Goal: Find specific page/section: Find specific page/section

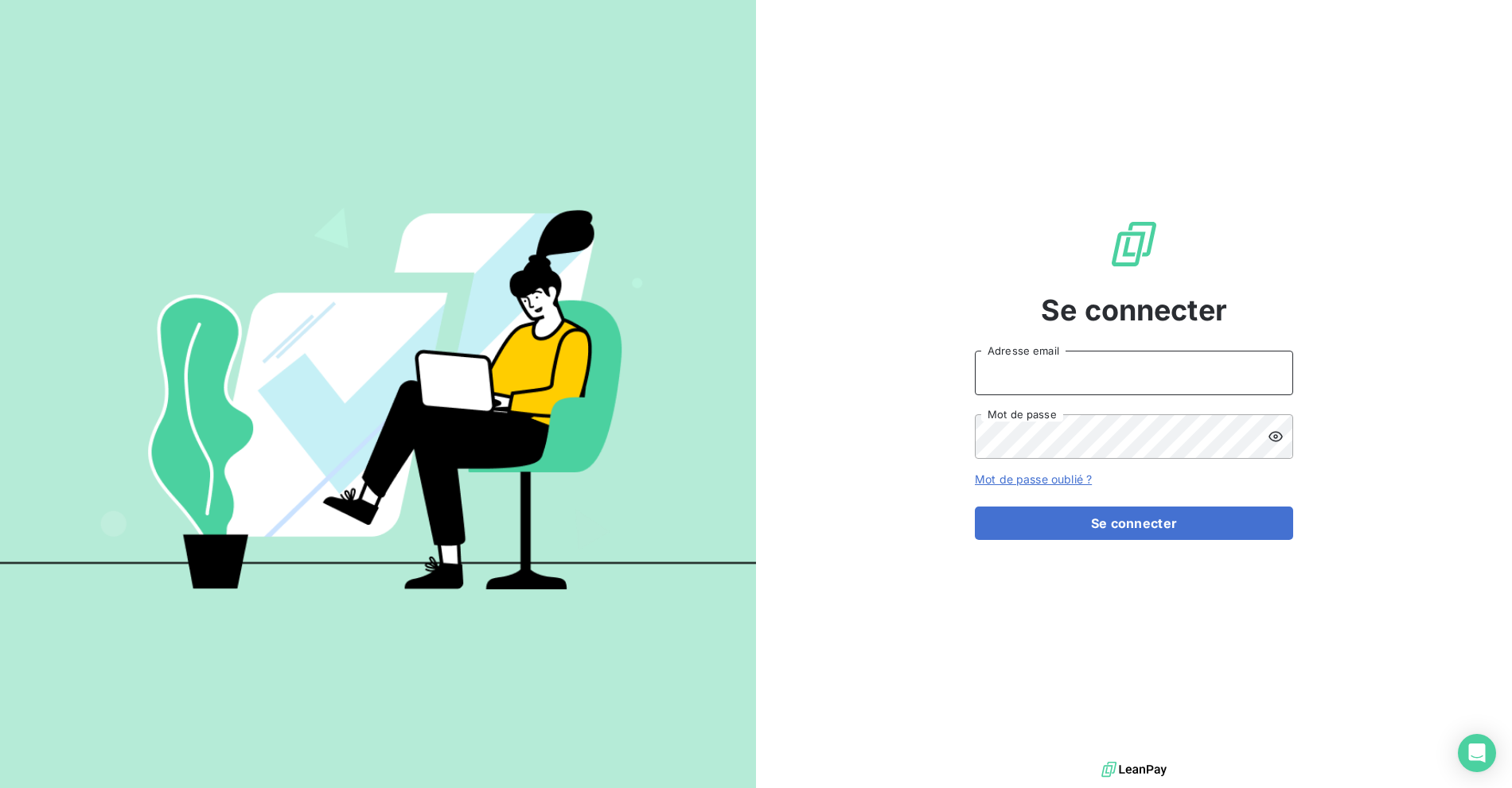
click at [1054, 374] on input "Adresse email" at bounding box center [1134, 373] width 318 height 44
type input "billing@slimpay.com"
drag, startPoint x: 1072, startPoint y: 515, endPoint x: 1080, endPoint y: 544, distance: 30.1
click at [1072, 515] on button "Se connecter" at bounding box center [1134, 523] width 318 height 33
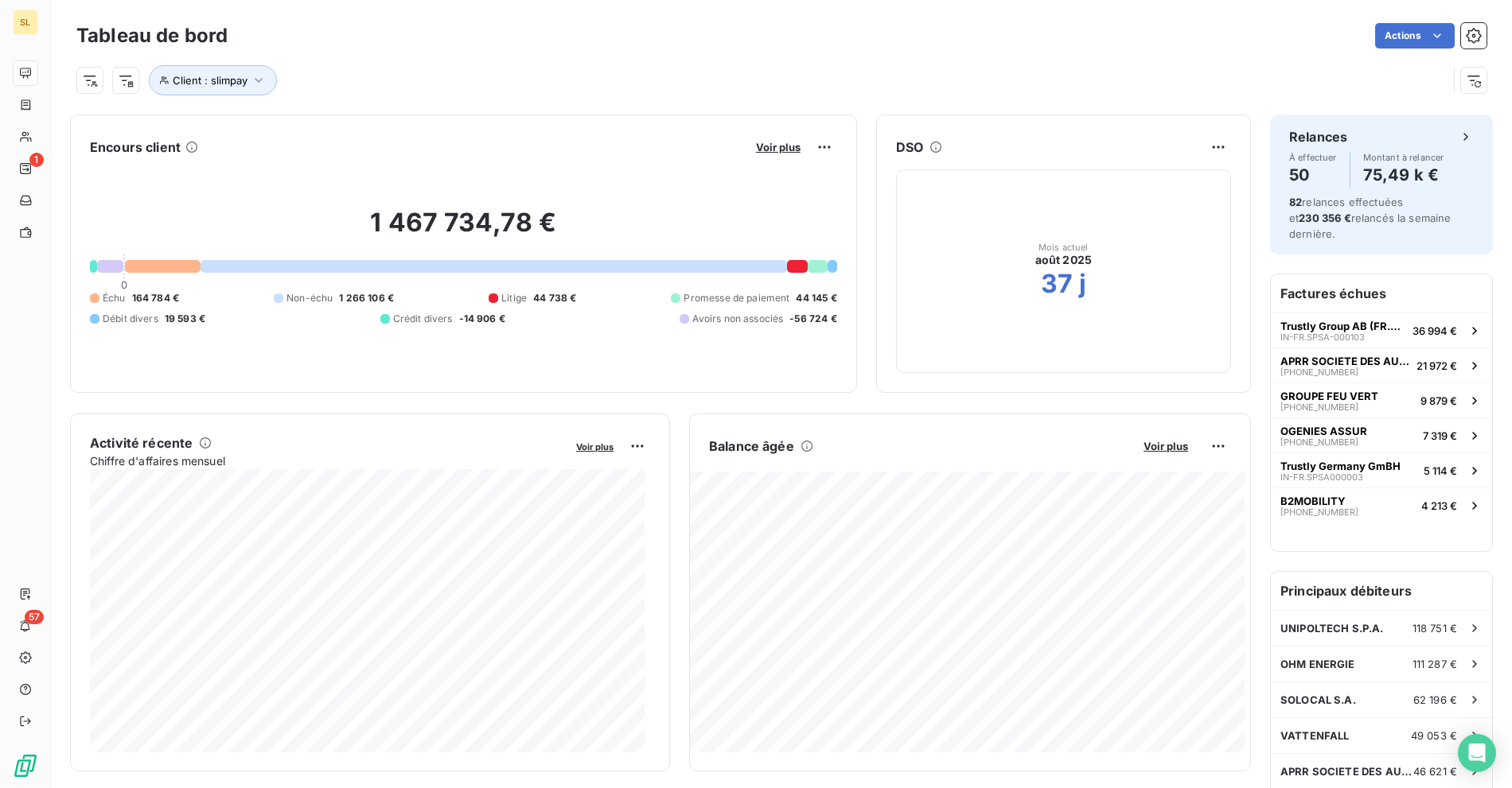
click at [558, 94] on div "Client : slimpay" at bounding box center [762, 81] width 1372 height 31
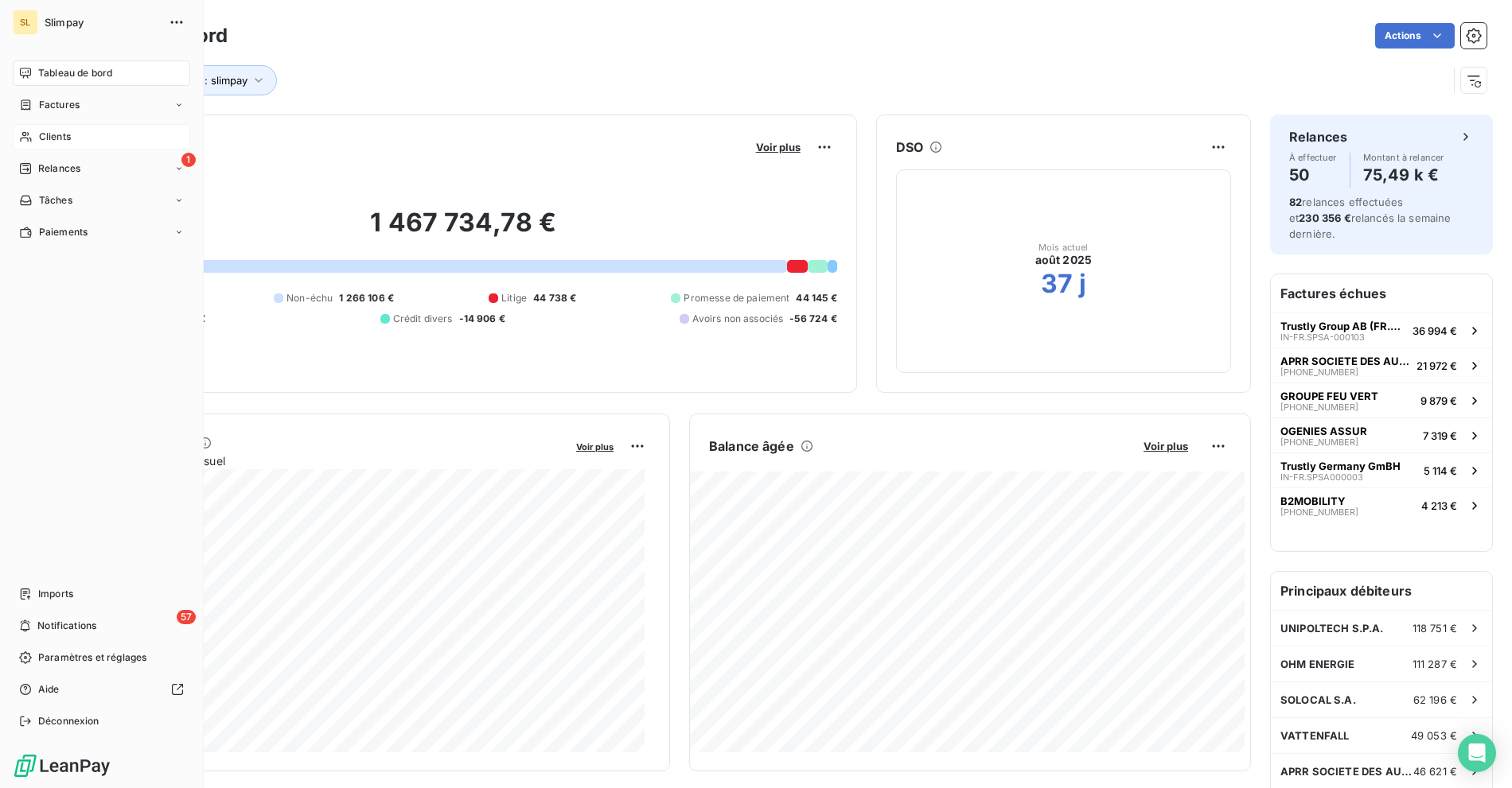
click at [19, 130] on icon at bounding box center [26, 136] width 14 height 13
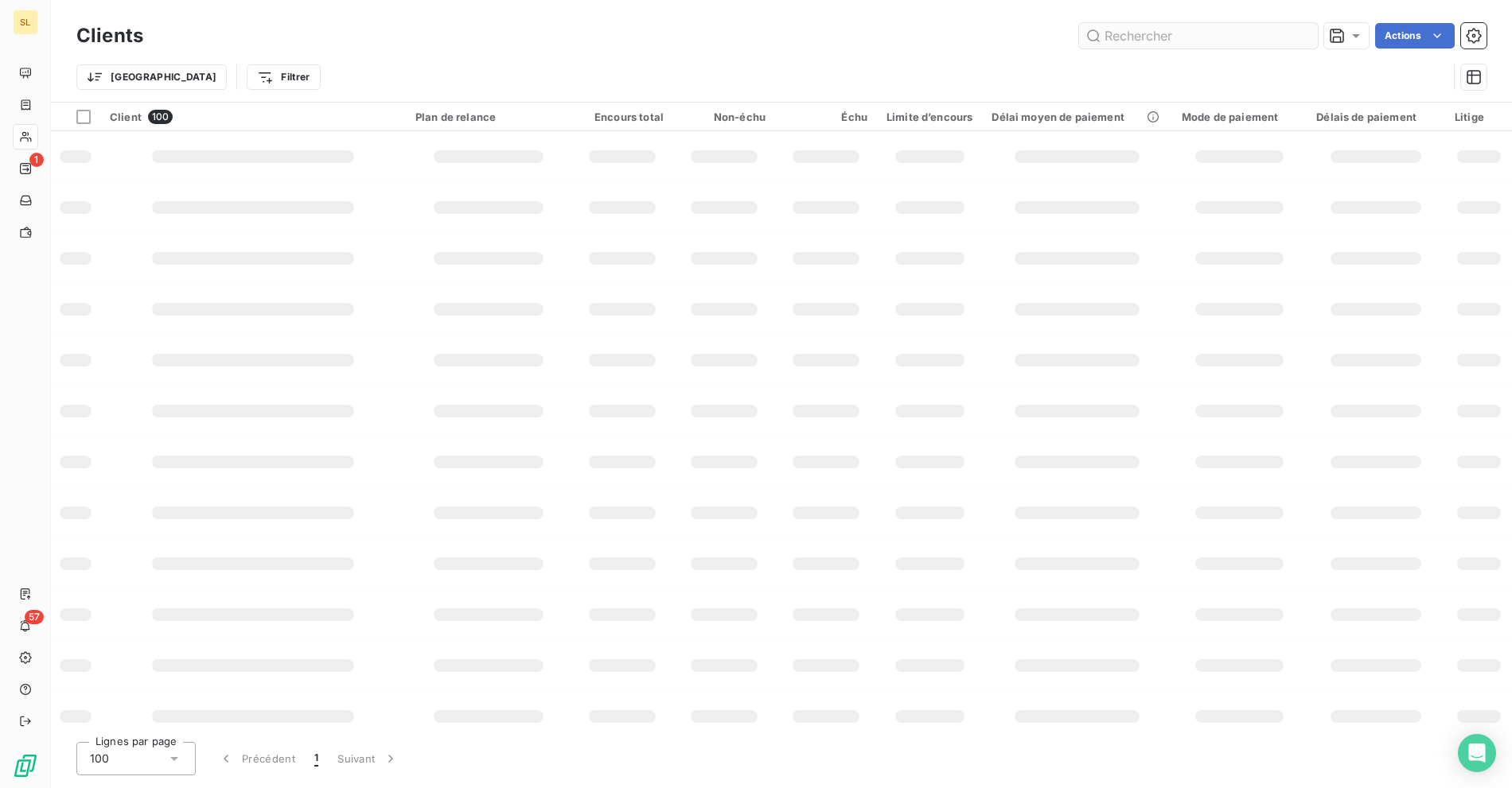
click at [1177, 35] on input "text" at bounding box center [1199, 36] width 238 height 26
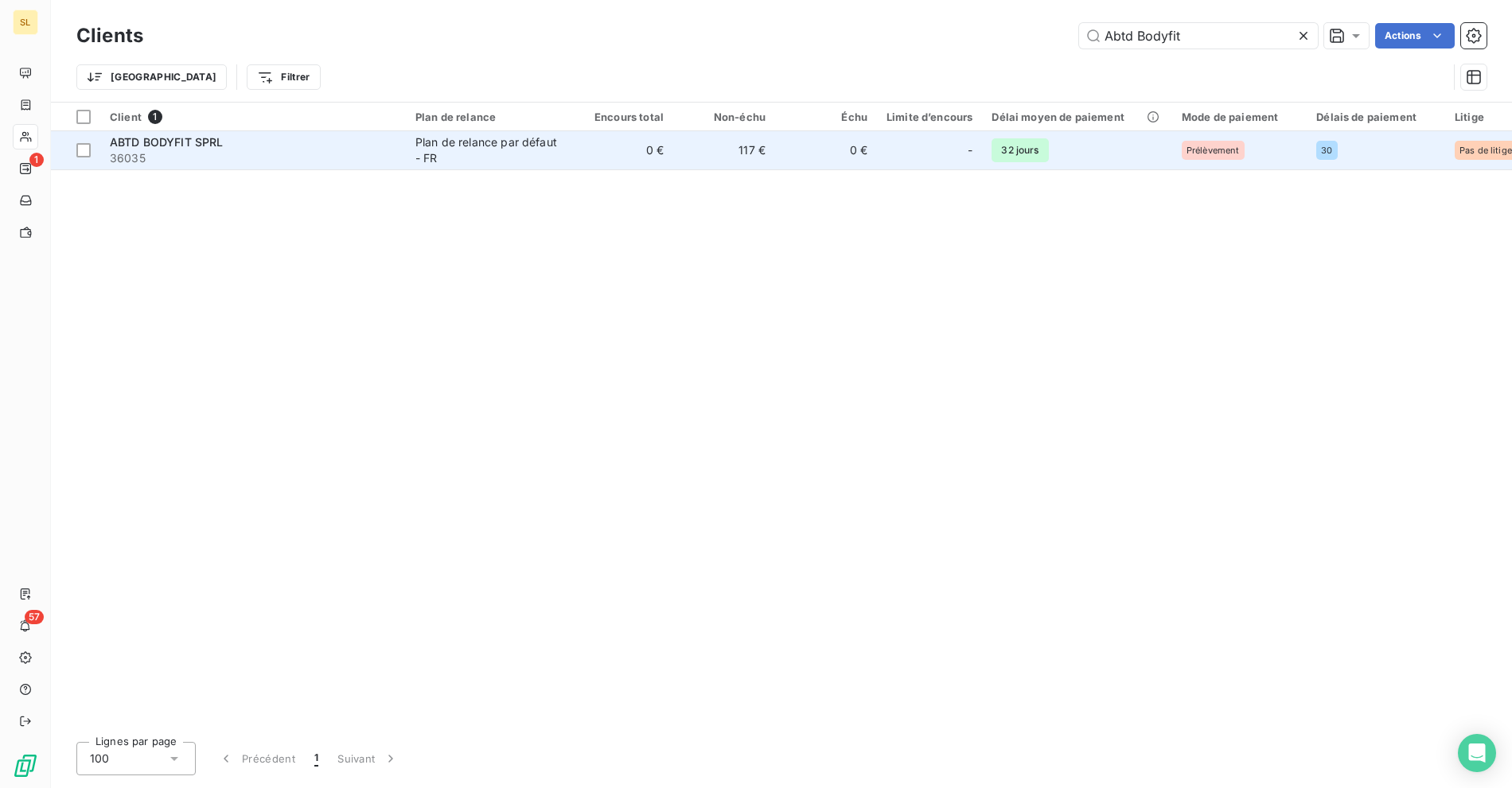
type input "Abtd Bodyfit"
click at [392, 149] on div "ABTD BODYFIT SPRL 36035" at bounding box center [253, 150] width 287 height 31
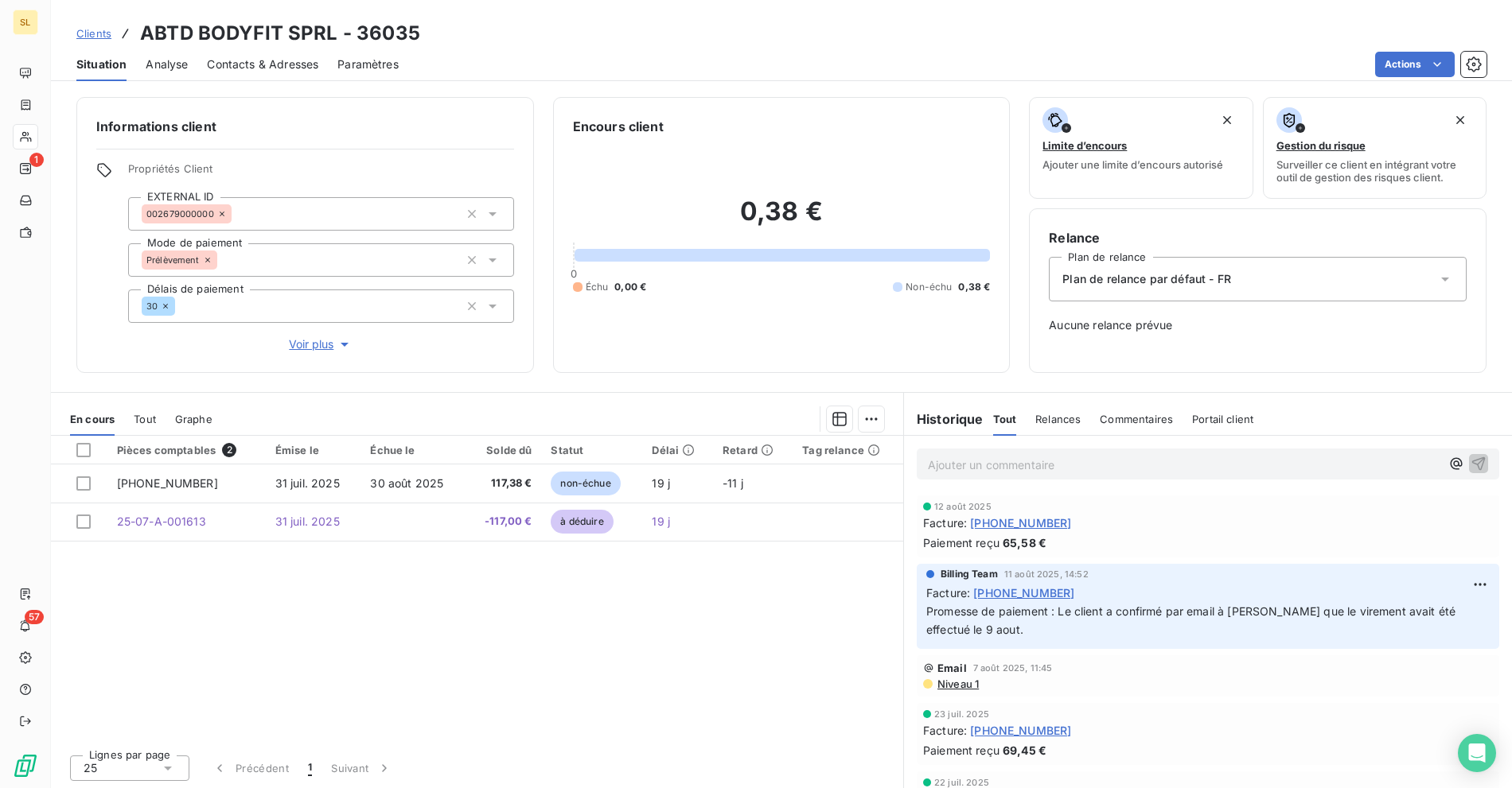
click at [550, 68] on div "Actions" at bounding box center [953, 65] width 1069 height 26
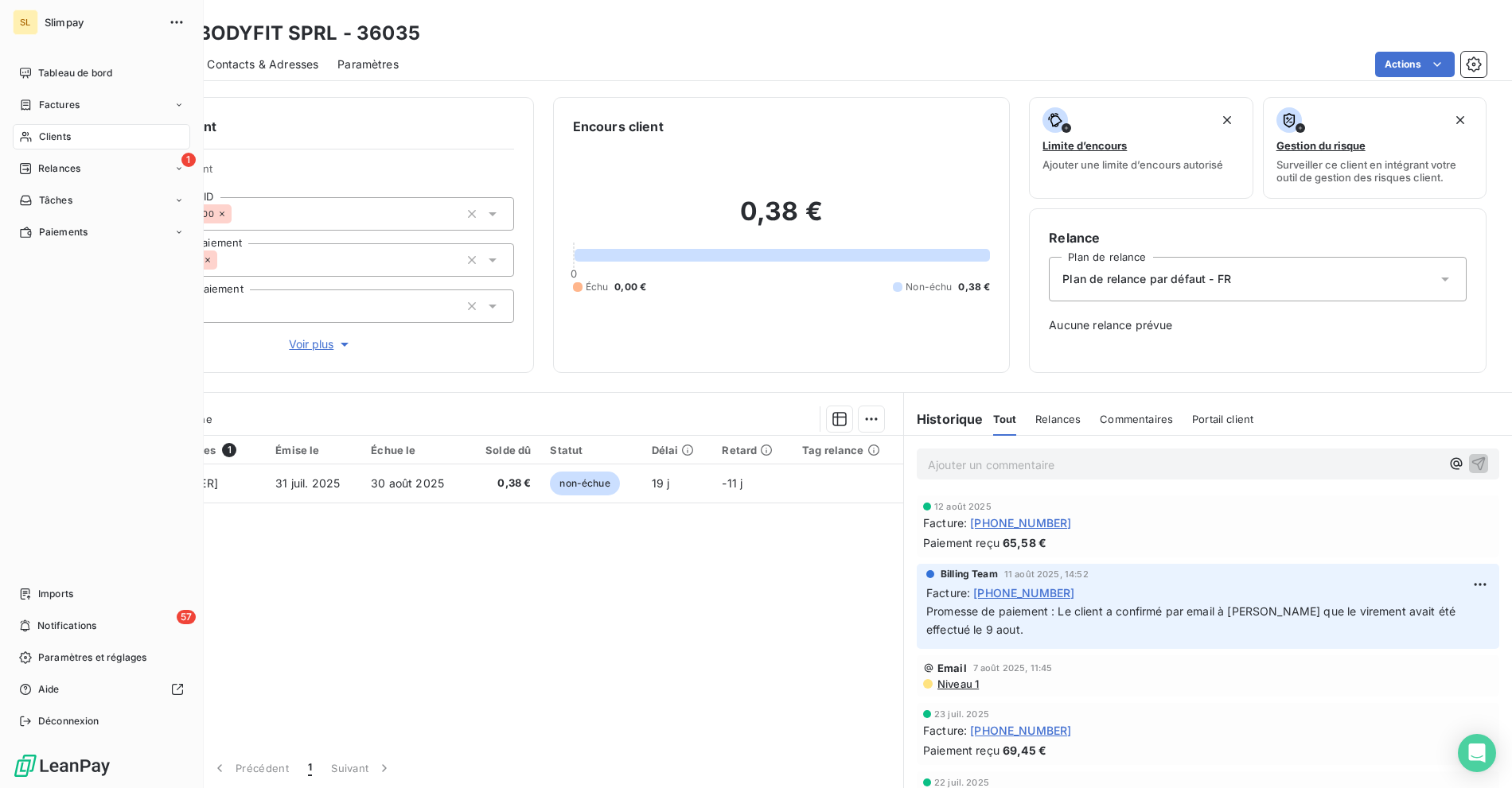
drag, startPoint x: 306, startPoint y: 35, endPoint x: 223, endPoint y: 38, distance: 83.1
click at [306, 35] on h3 "ABTD BODYFIT SPRL - 36035" at bounding box center [280, 33] width 280 height 29
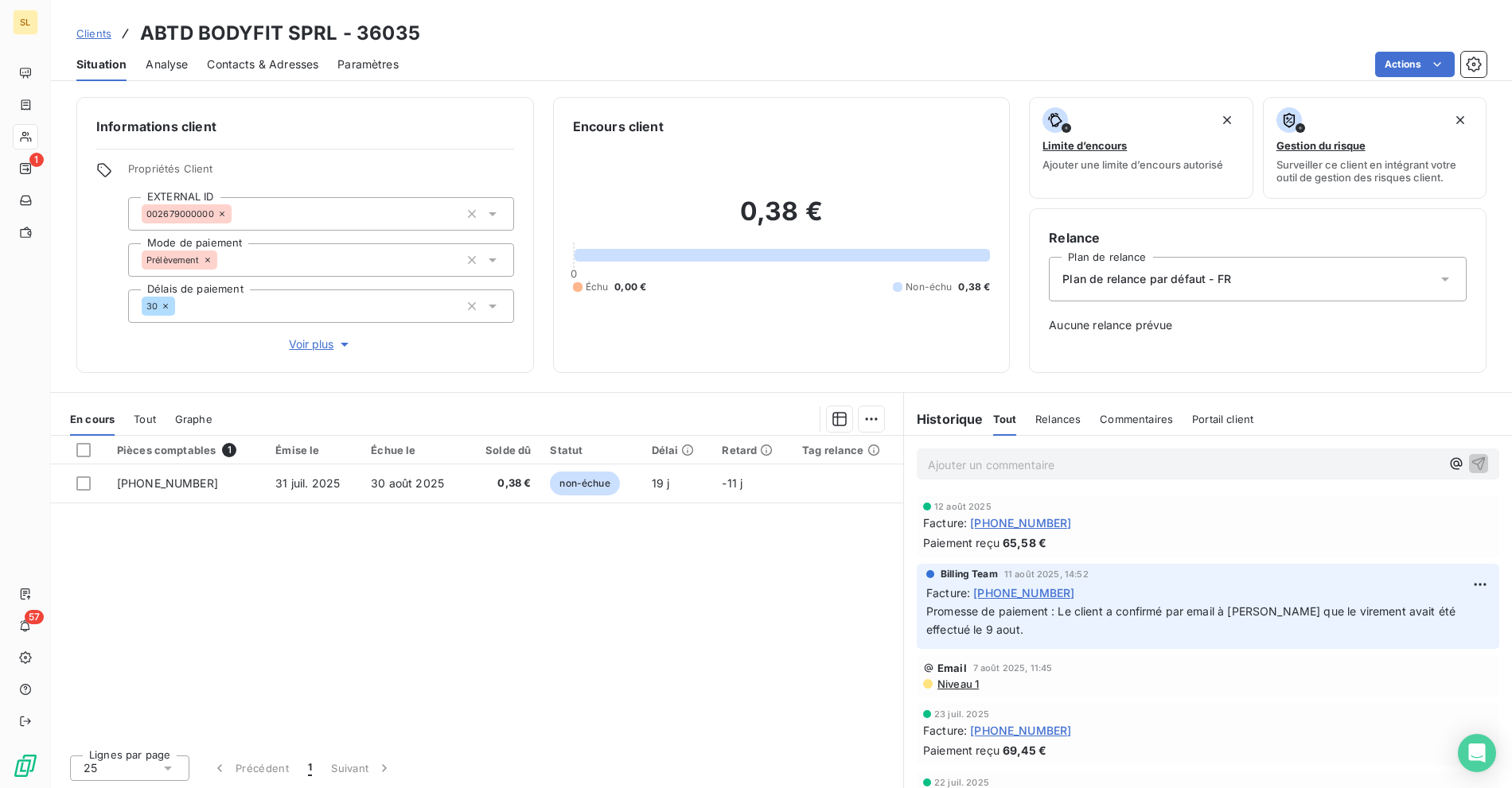
click at [98, 36] on span "Clients" at bounding box center [94, 33] width 35 height 13
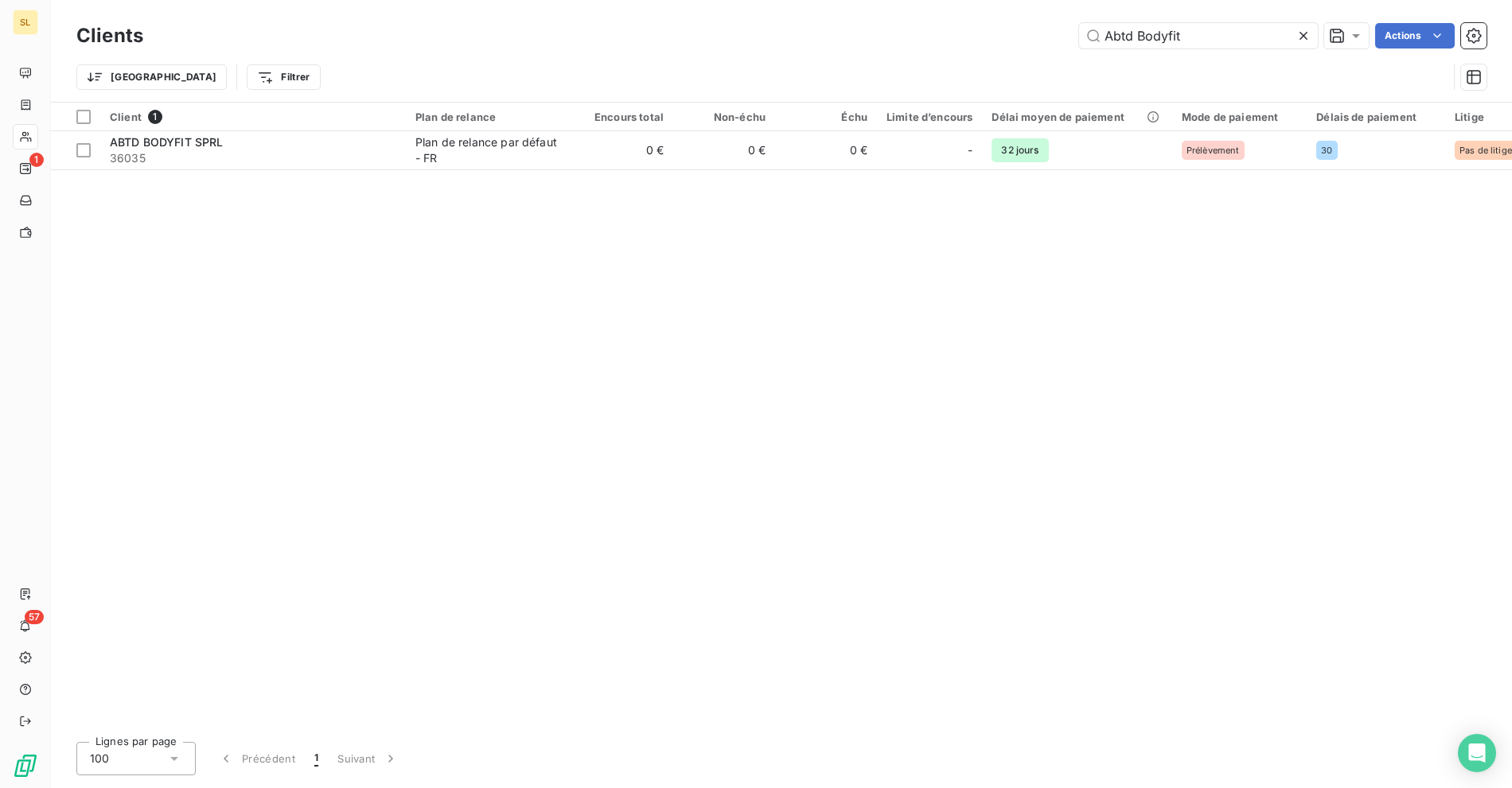
click at [1177, 21] on div "Clients Abtd Bodyfit Actions" at bounding box center [782, 35] width 1411 height 33
click at [1171, 35] on input "Abtd Bodyfit" at bounding box center [1199, 36] width 238 height 26
paste input "2MSP - Fitness Park Chambourcy"
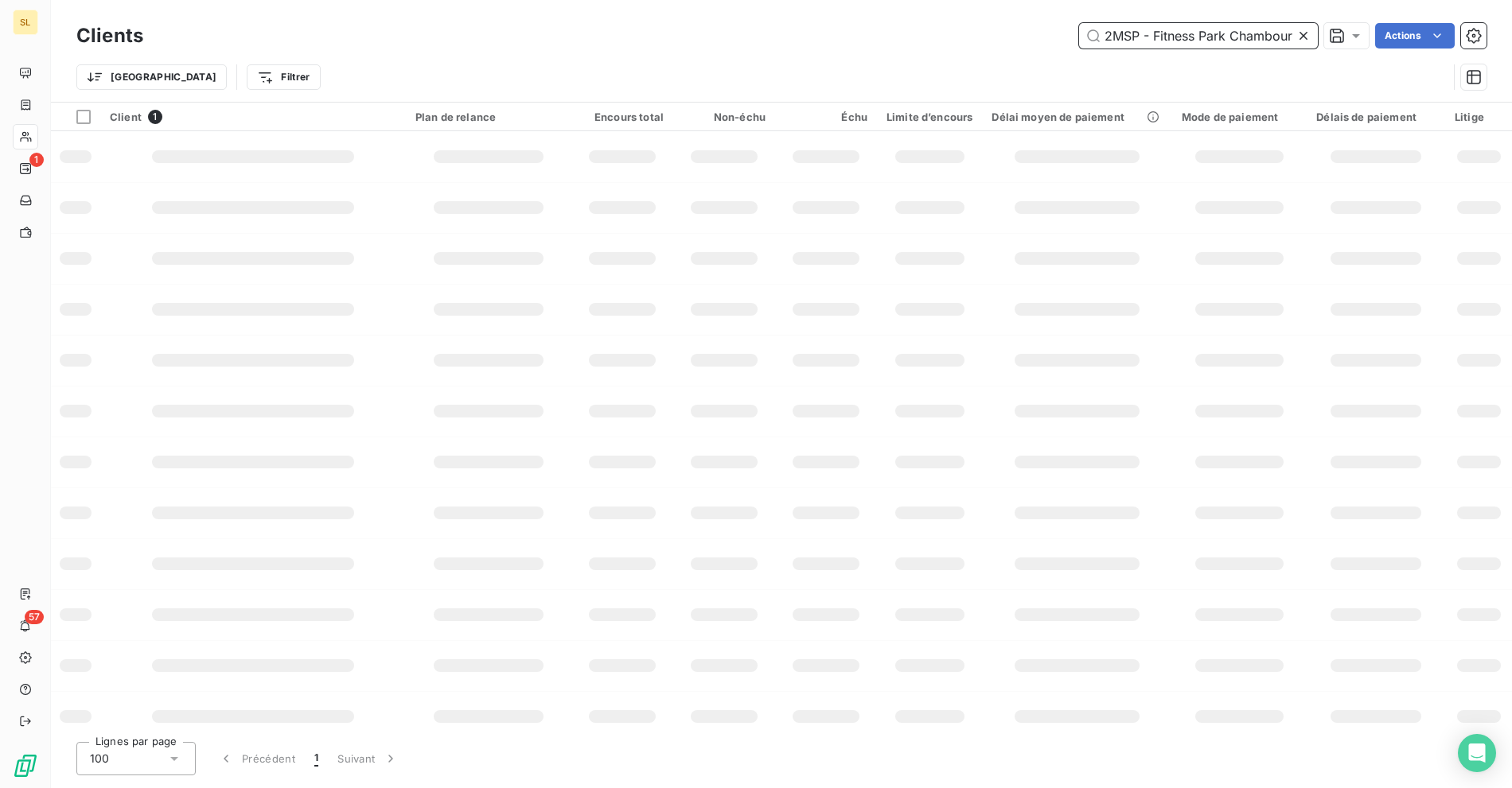
scroll to position [0, 14]
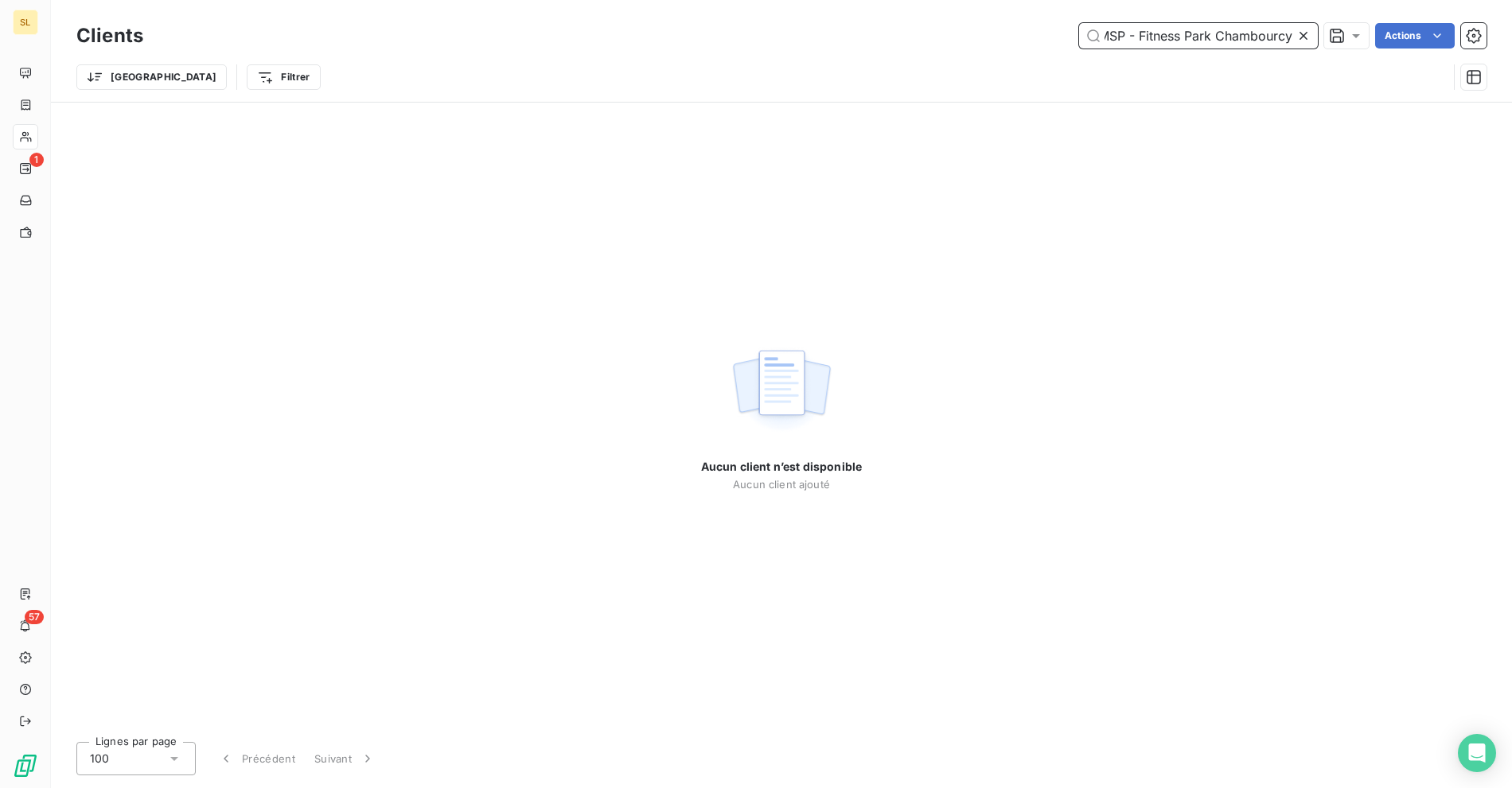
click at [1117, 32] on input "2MSP - Fitness Park Chambourcy" at bounding box center [1199, 36] width 238 height 26
paste input "text"
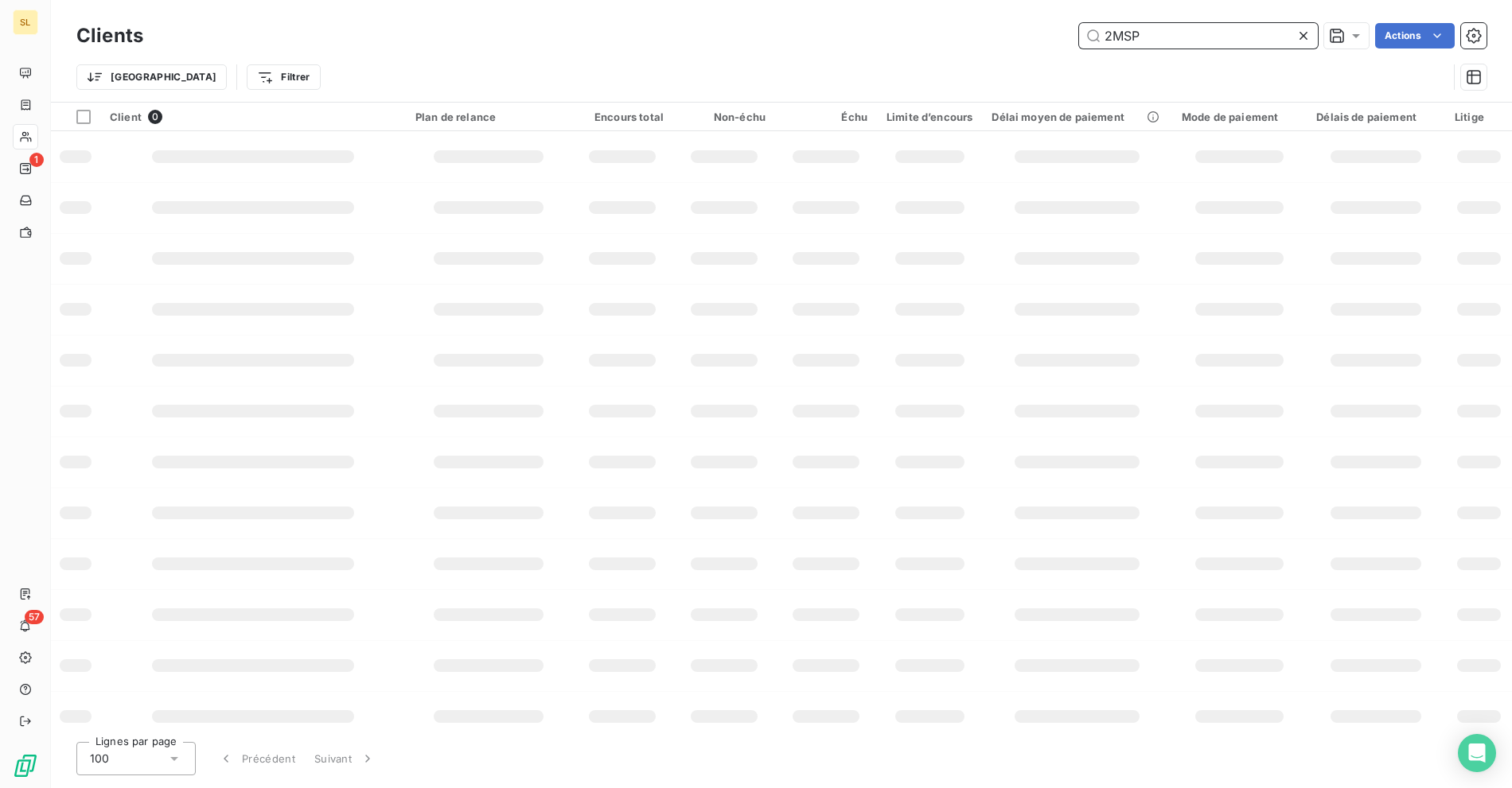
scroll to position [0, 0]
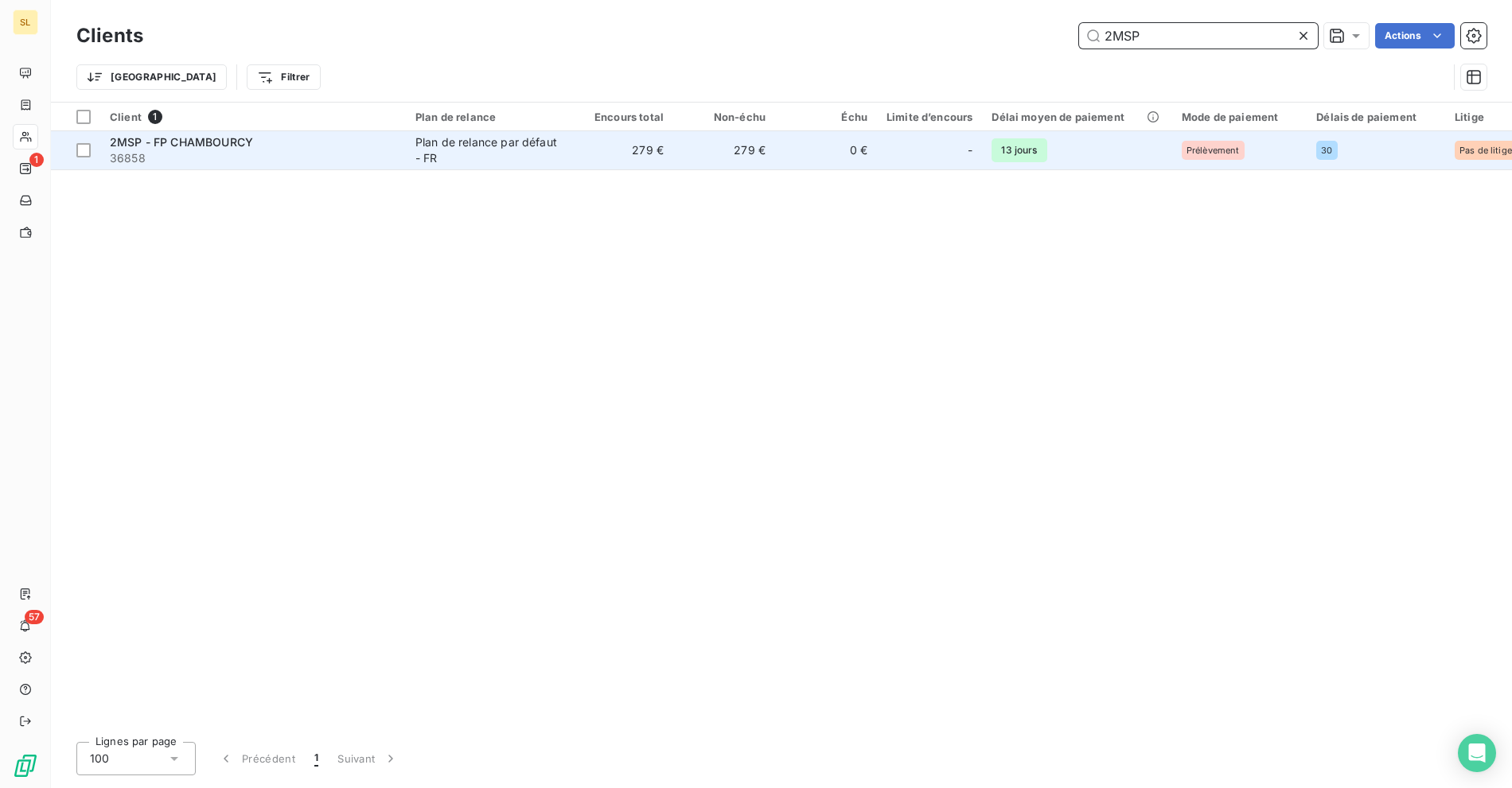
type input "2MSP"
click at [483, 145] on div "Plan de relance par défaut - FR" at bounding box center [489, 150] width 146 height 31
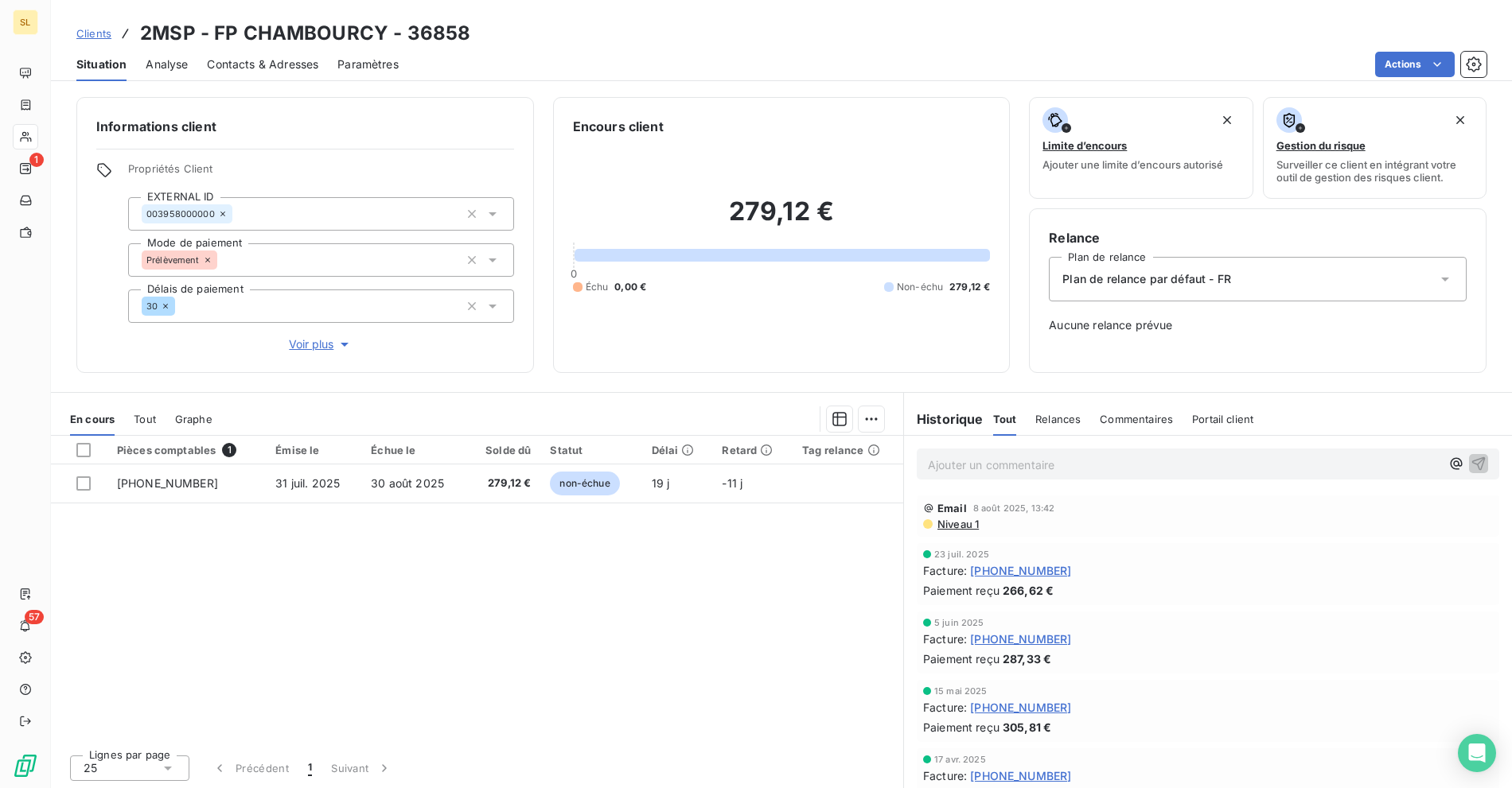
click at [587, 568] on div "Pièces comptables 1 Émise le Échue le Solde dû Statut Délai Retard Tag relance …" at bounding box center [477, 589] width 852 height 306
click at [625, 590] on div "Pièces comptables 1 Émise le Échue le Solde dû Statut Délai Retard Tag relance …" at bounding box center [477, 589] width 852 height 306
click at [935, 26] on div "Clients 2MSP - FP CHAMBOURCY - 36858" at bounding box center [782, 33] width 1461 height 29
click at [973, 43] on div "Clients 2MSP - FP CHAMBOURCY - 36858" at bounding box center [782, 33] width 1461 height 29
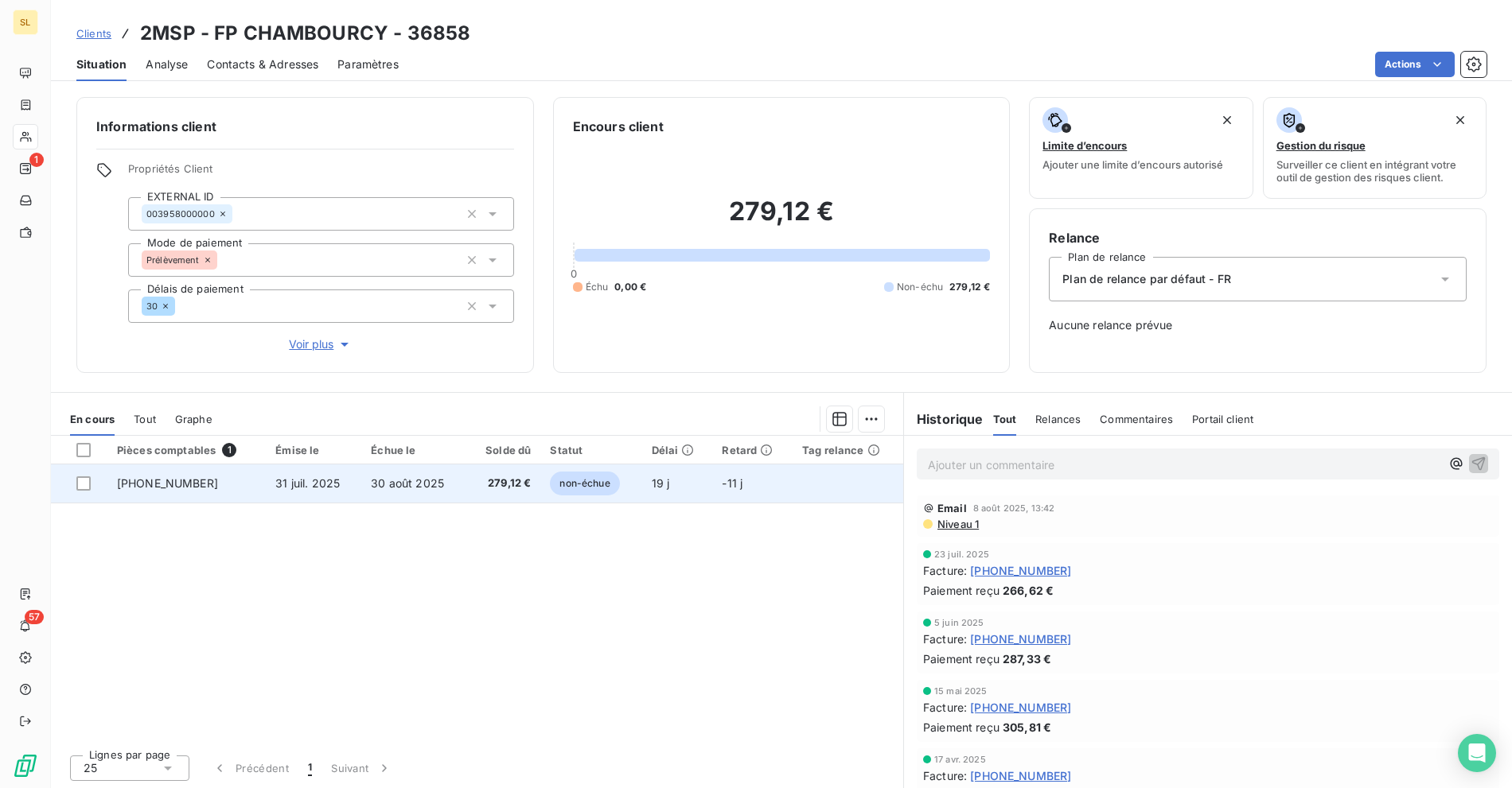
click at [187, 498] on td "[PHONE_NUMBER]" at bounding box center [186, 483] width 158 height 38
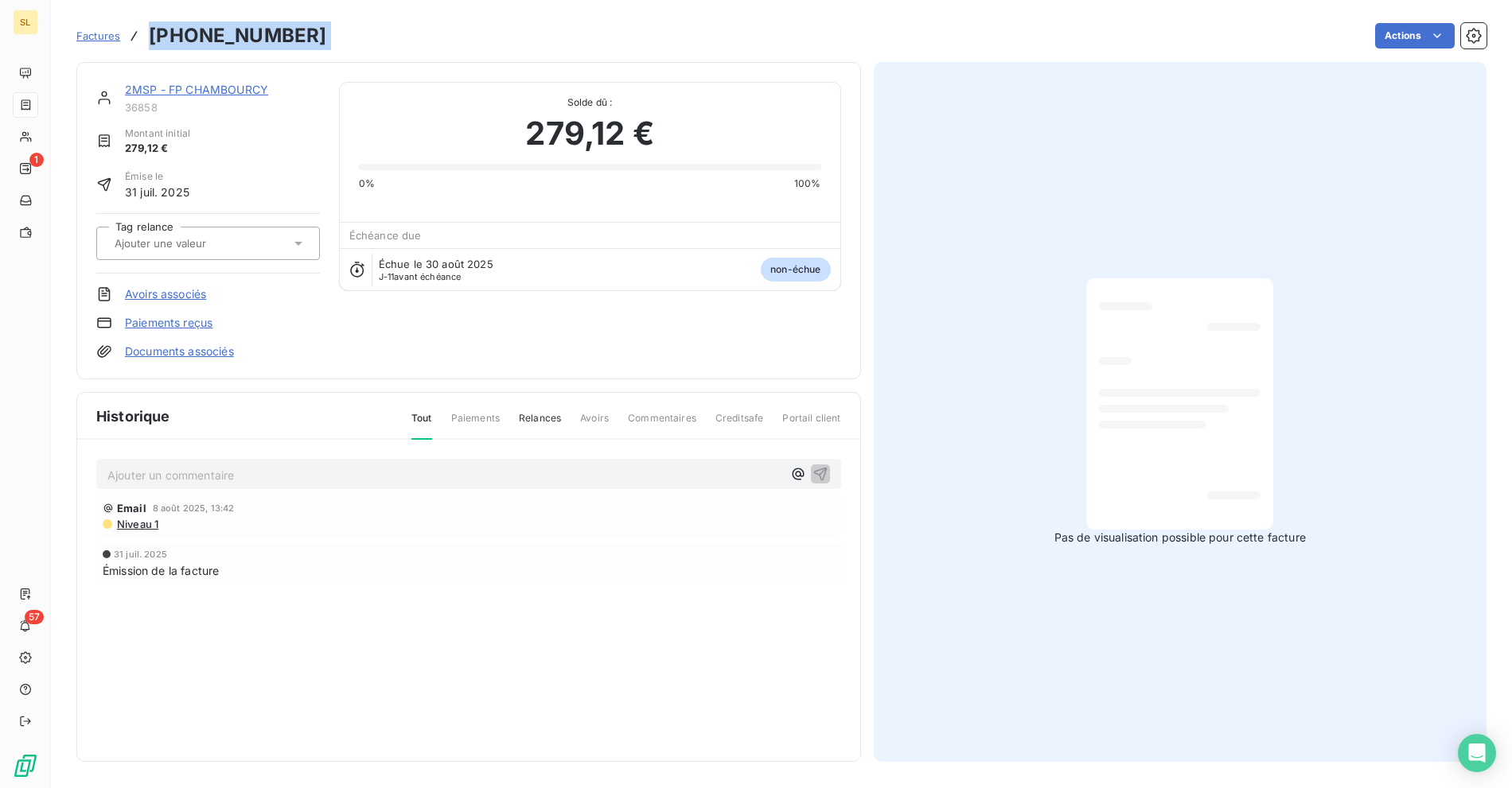
drag, startPoint x: 302, startPoint y: 36, endPoint x: 152, endPoint y: 43, distance: 150.2
click at [152, 43] on div "Factures [PHONE_NUMBER] Actions" at bounding box center [782, 35] width 1411 height 33
click at [425, 67] on div "2MSP - FP CHAMBOURCY 36858 Montant initial 279,12 € Émise le 31 juil. 2025 Tag …" at bounding box center [469, 220] width 785 height 317
click at [106, 43] on span "Factures" at bounding box center [98, 36] width 43 height 13
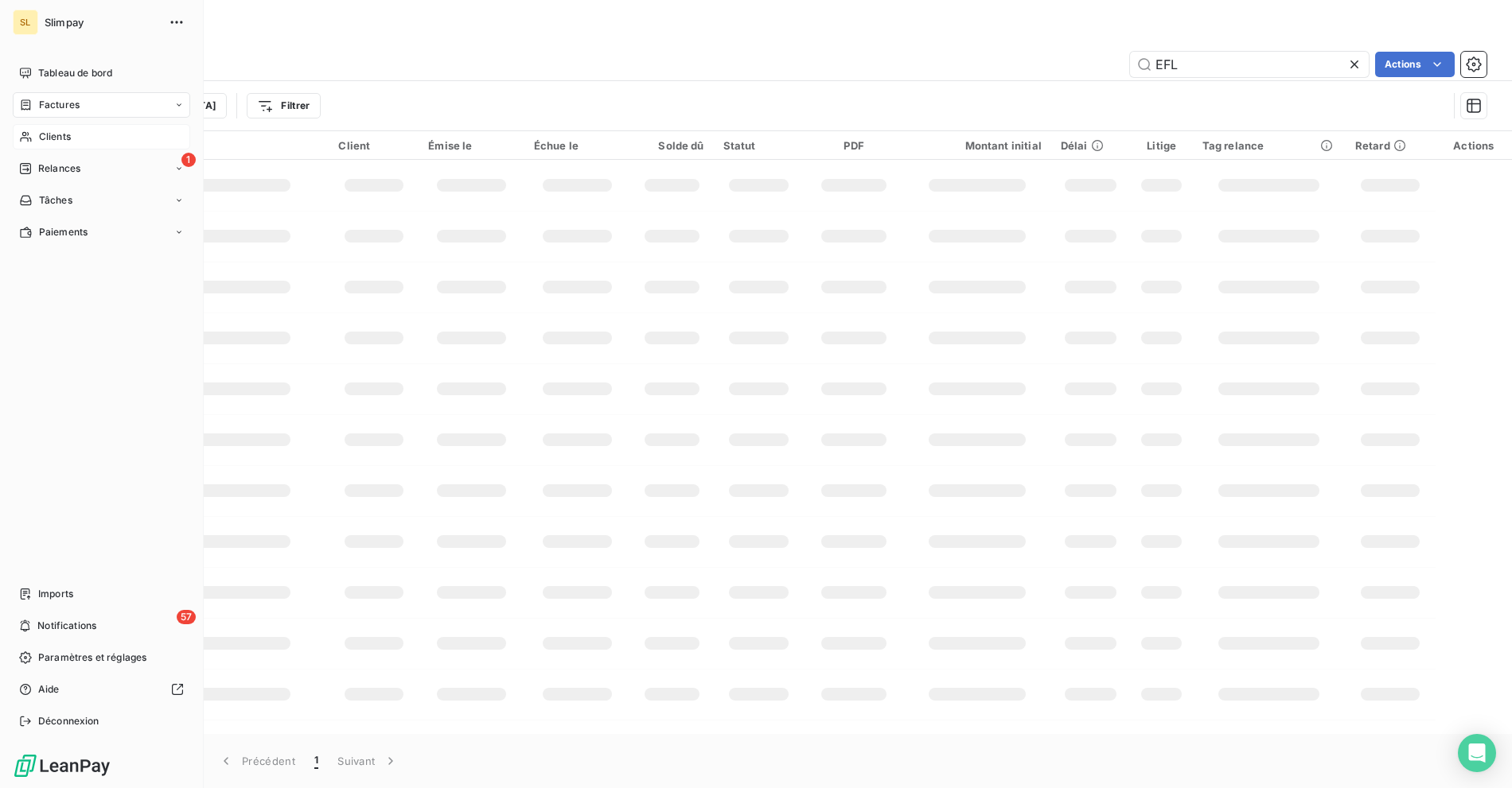
click at [33, 140] on div "Clients" at bounding box center [101, 137] width 177 height 26
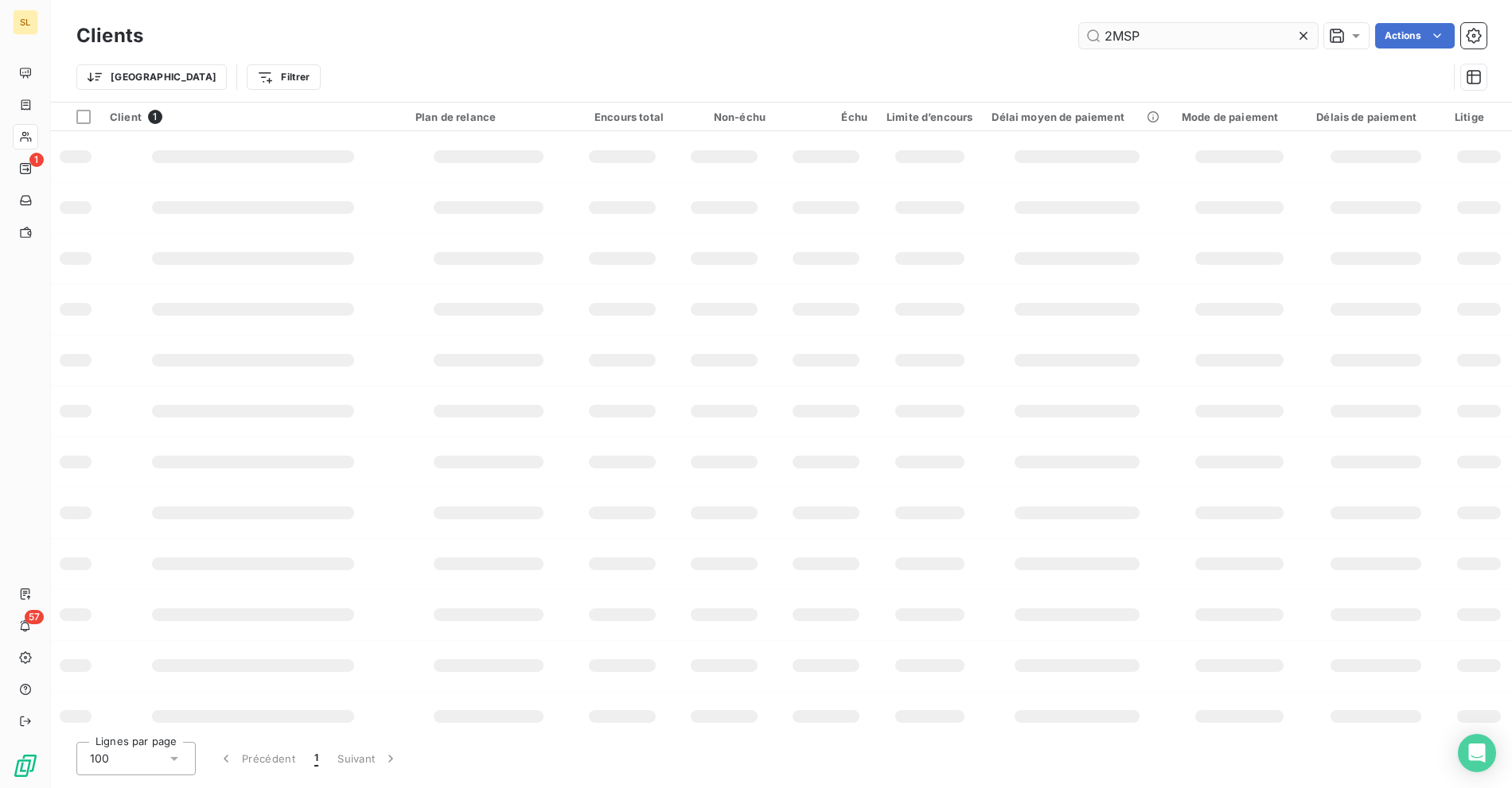
click at [1167, 31] on input "2MSP" at bounding box center [1199, 36] width 238 height 26
drag, startPoint x: 1166, startPoint y: 37, endPoint x: 1079, endPoint y: 43, distance: 87.2
click at [1137, 37] on input "2MSP" at bounding box center [1199, 36] width 238 height 26
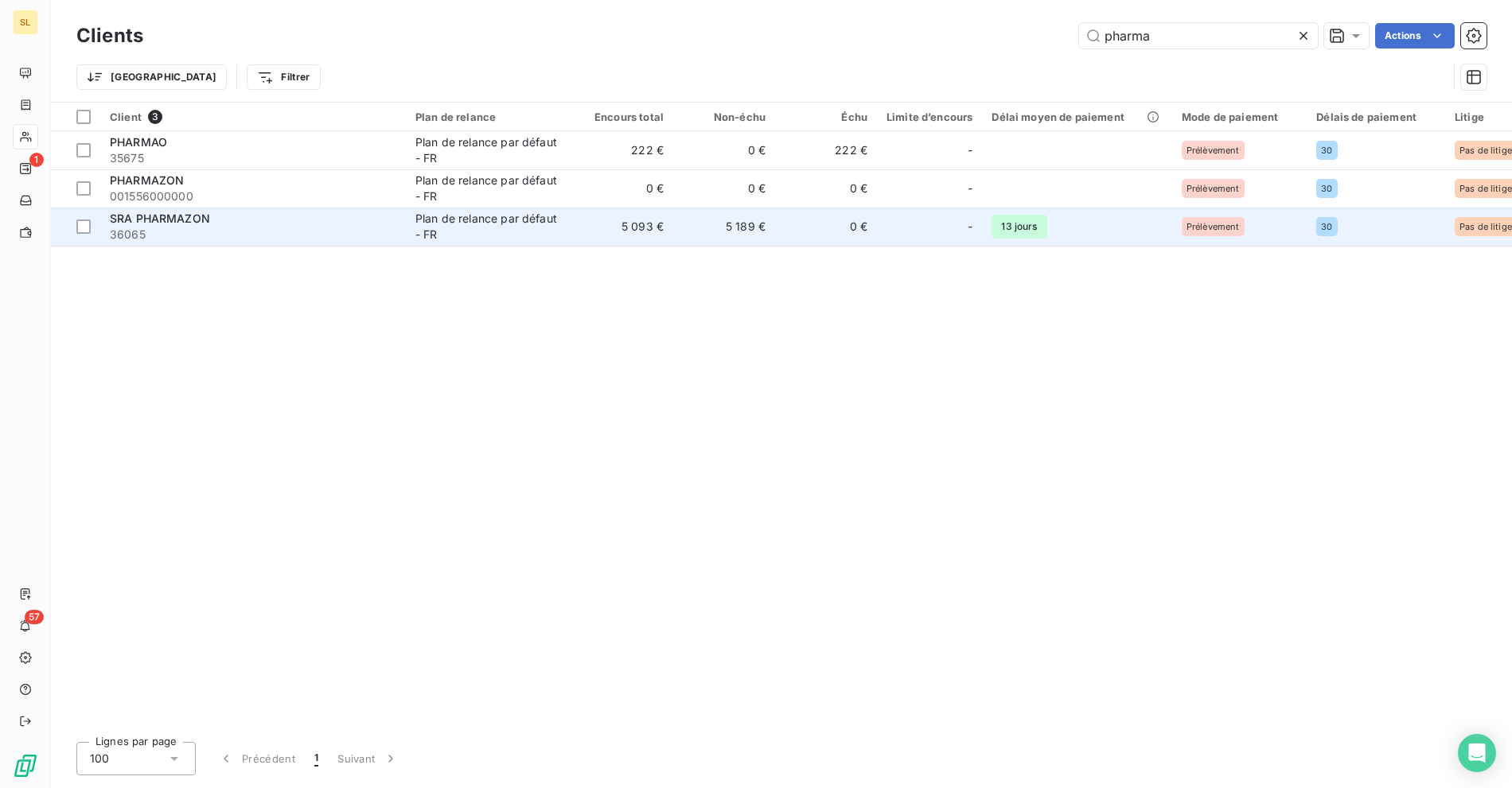
type input "pharma"
click at [177, 228] on span "36065" at bounding box center [253, 234] width 287 height 16
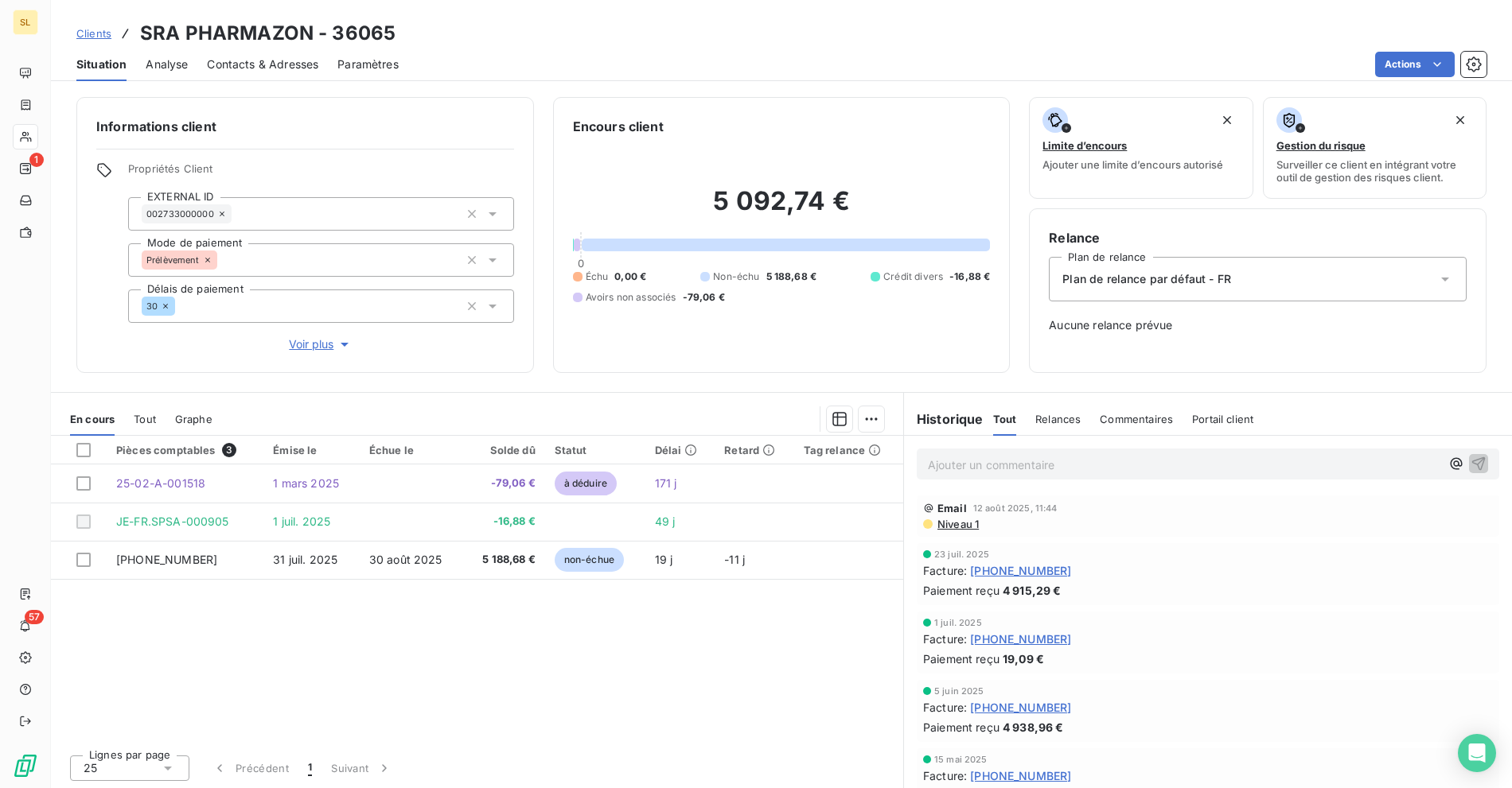
click at [94, 39] on span "Clients" at bounding box center [94, 33] width 35 height 13
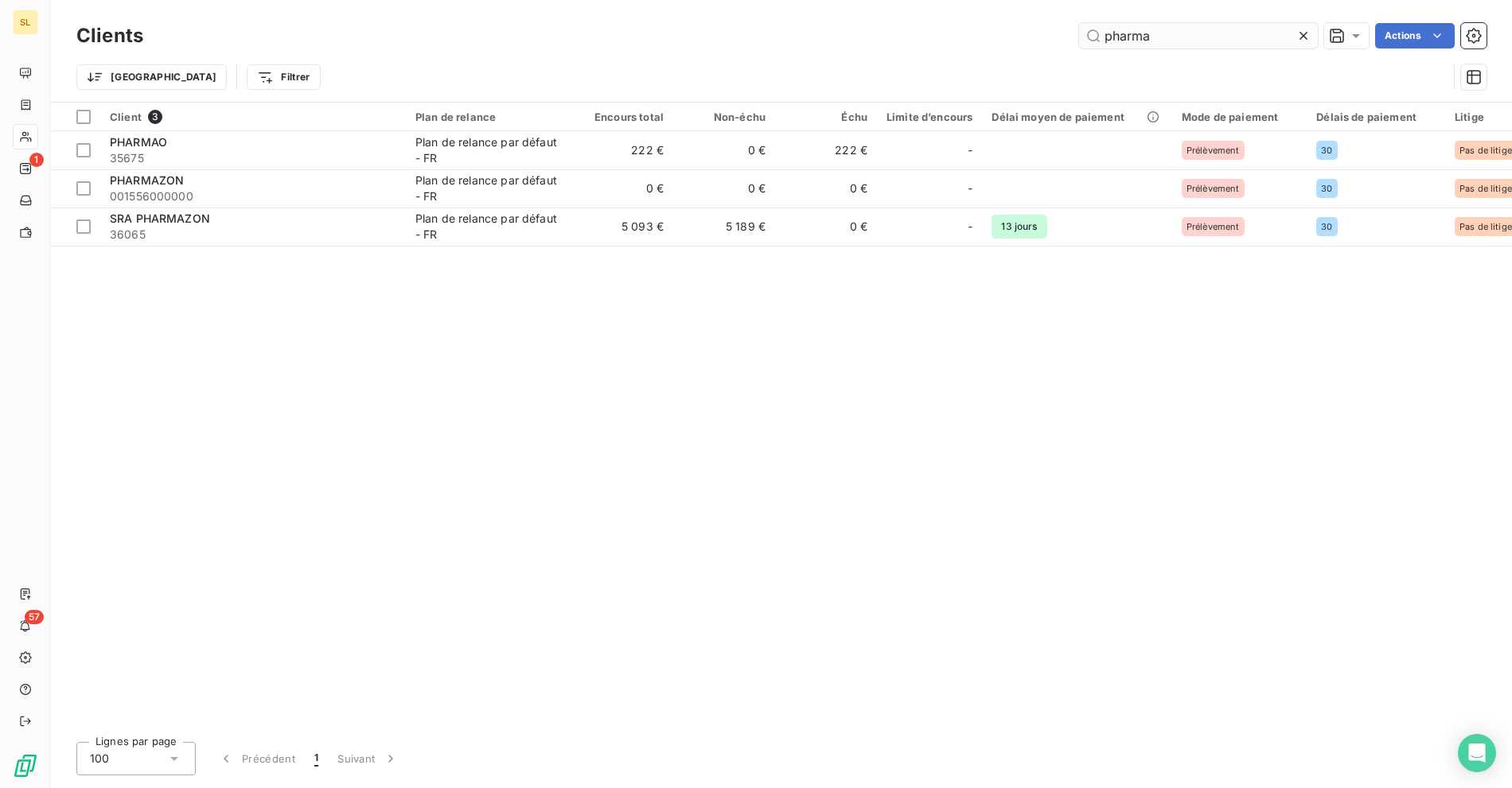
click at [1160, 38] on input "pharma" at bounding box center [1199, 36] width 238 height 26
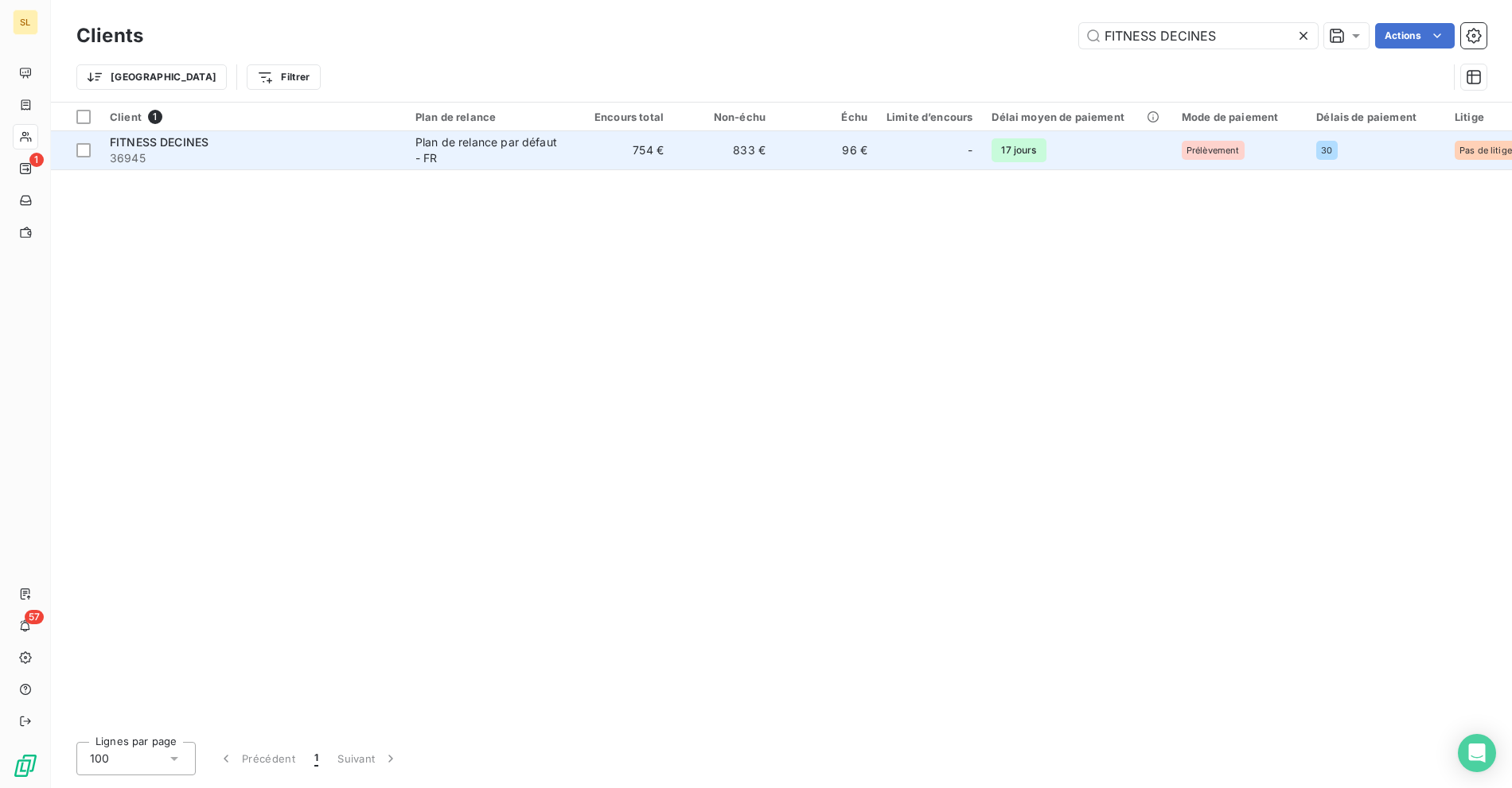
type input "FITNESS DECINES"
click at [197, 151] on span "36945" at bounding box center [253, 158] width 287 height 16
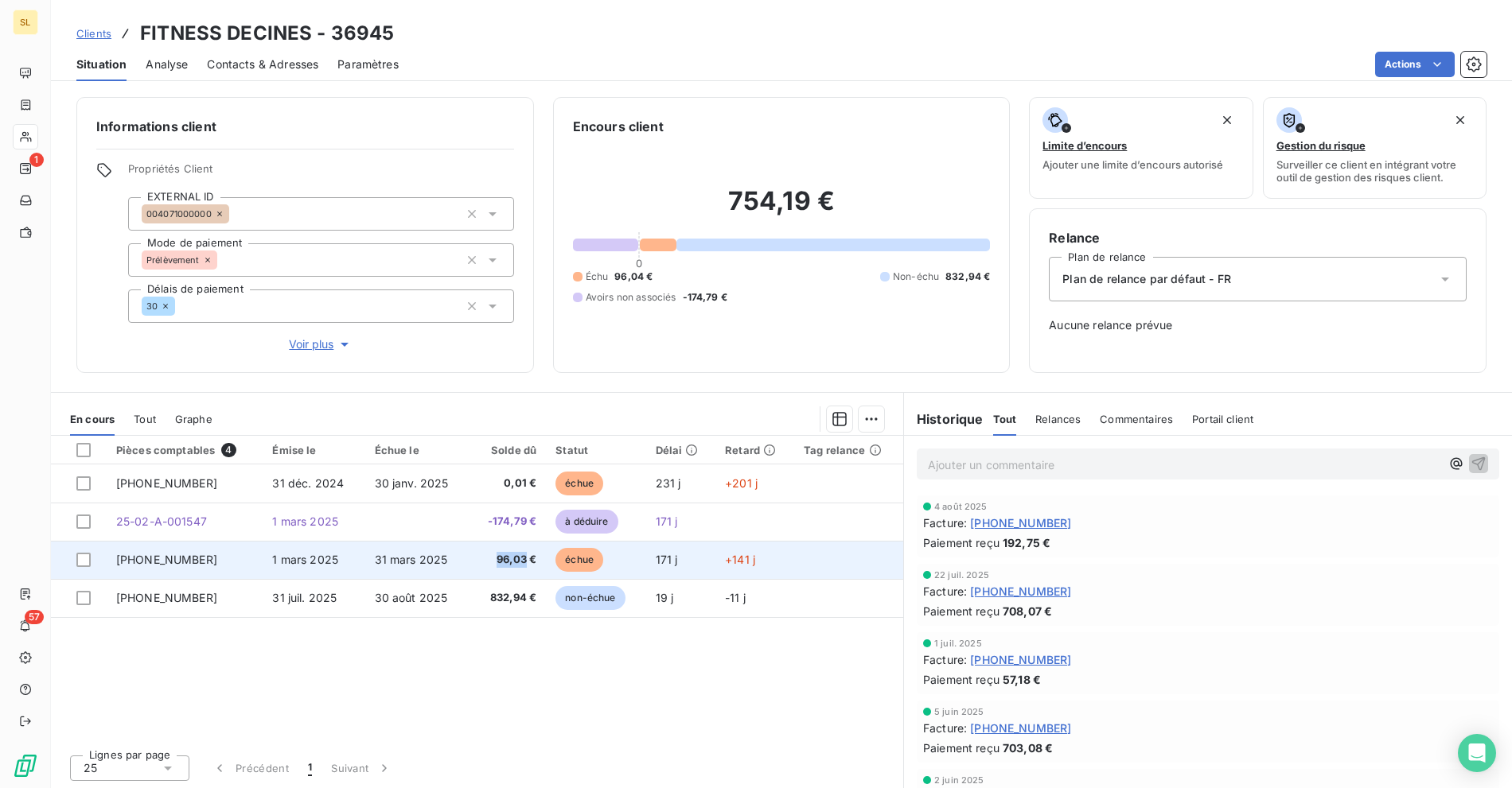
drag, startPoint x: 485, startPoint y: 556, endPoint x: 524, endPoint y: 557, distance: 39.0
click at [524, 557] on span "96,03 €" at bounding box center [507, 560] width 57 height 16
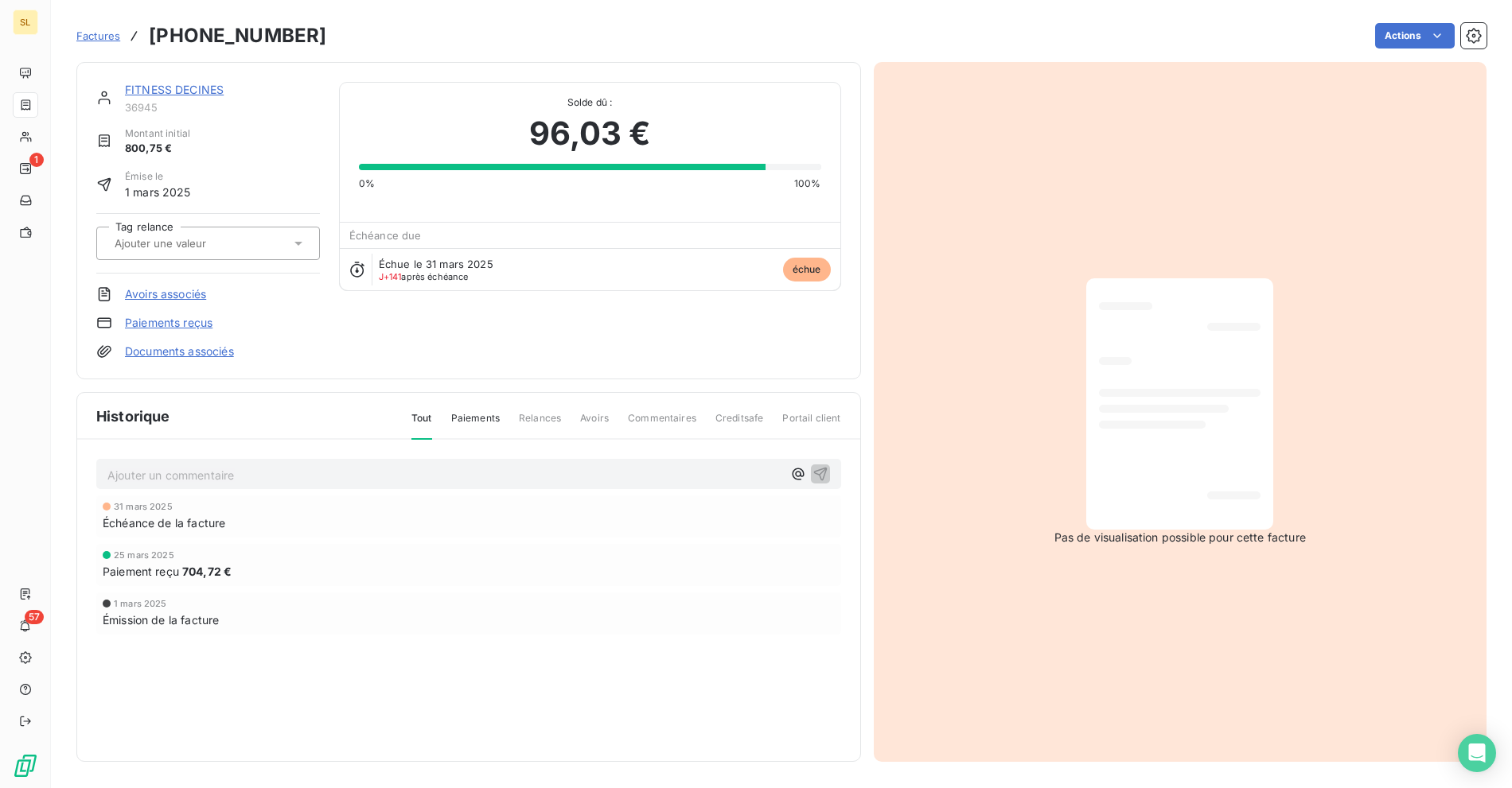
click at [152, 88] on link "FITNESS DECINES" at bounding box center [175, 89] width 99 height 14
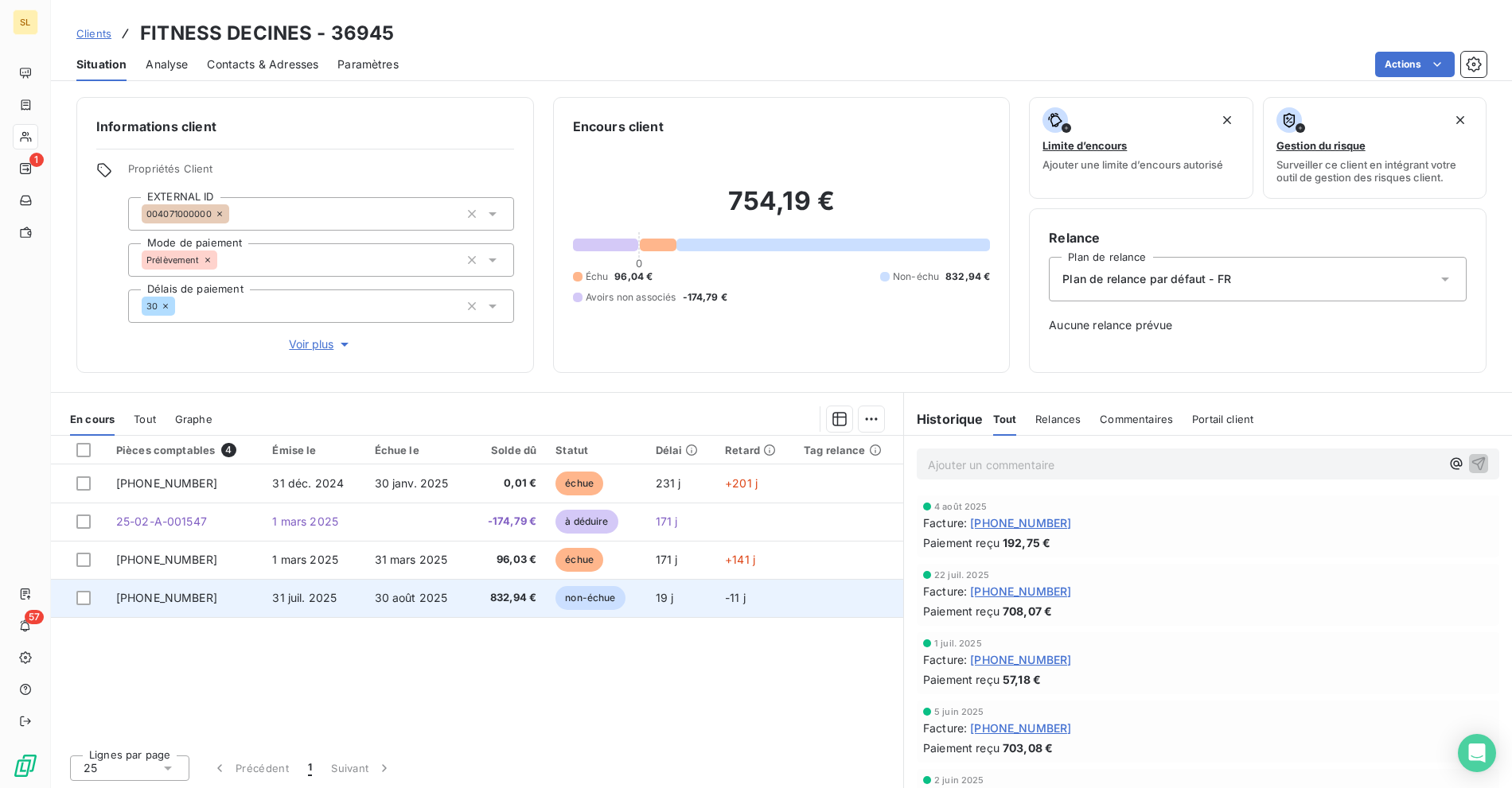
click at [198, 597] on td "[PHONE_NUMBER]" at bounding box center [185, 598] width 157 height 38
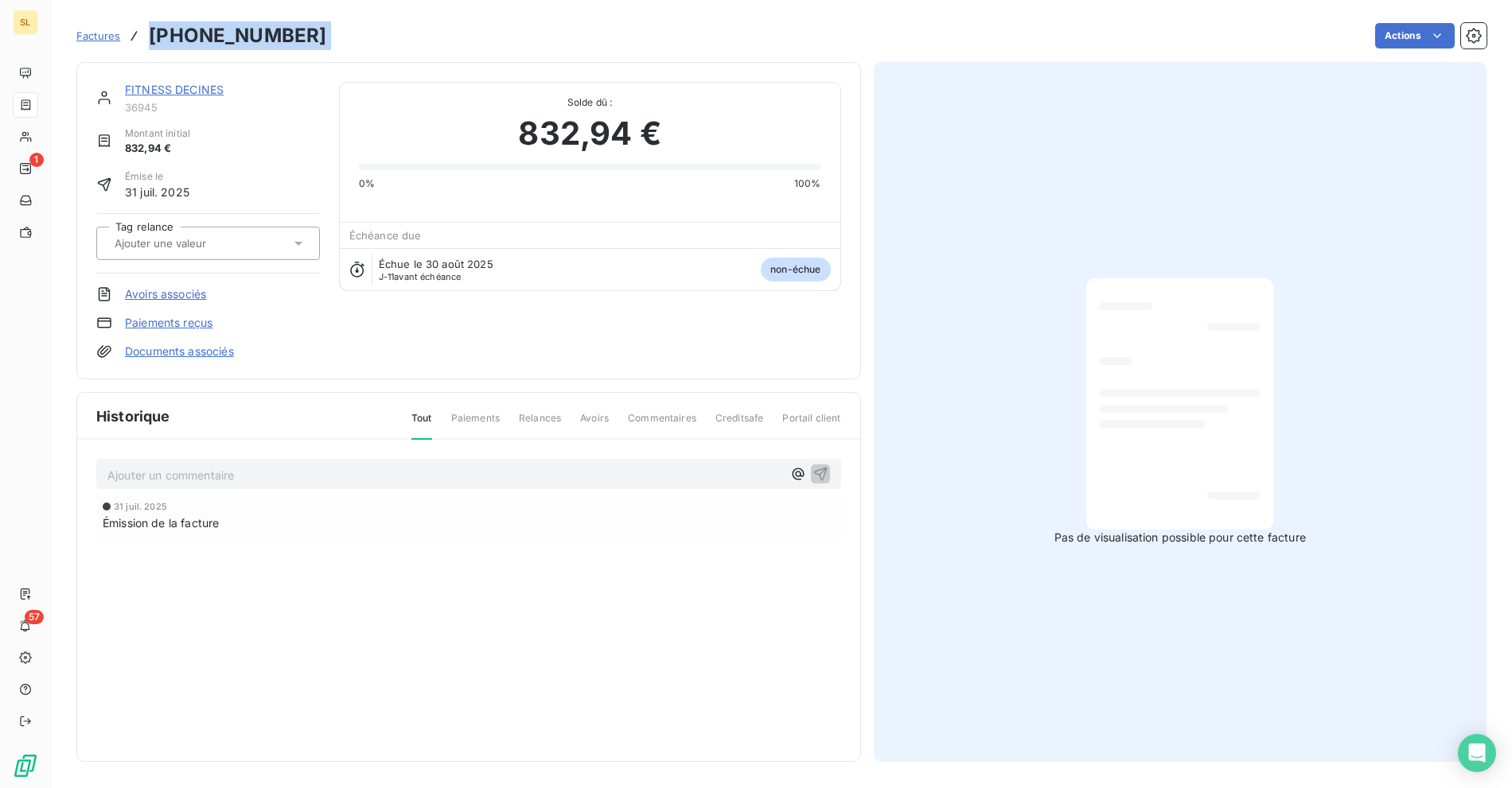
drag, startPoint x: 308, startPoint y: 46, endPoint x: 353, endPoint y: 37, distance: 45.9
click at [147, 39] on div "Factures [PHONE_NUMBER] Actions" at bounding box center [782, 35] width 1411 height 33
copy section "[PHONE_NUMBER] Actions"
